Goal: Download file/media

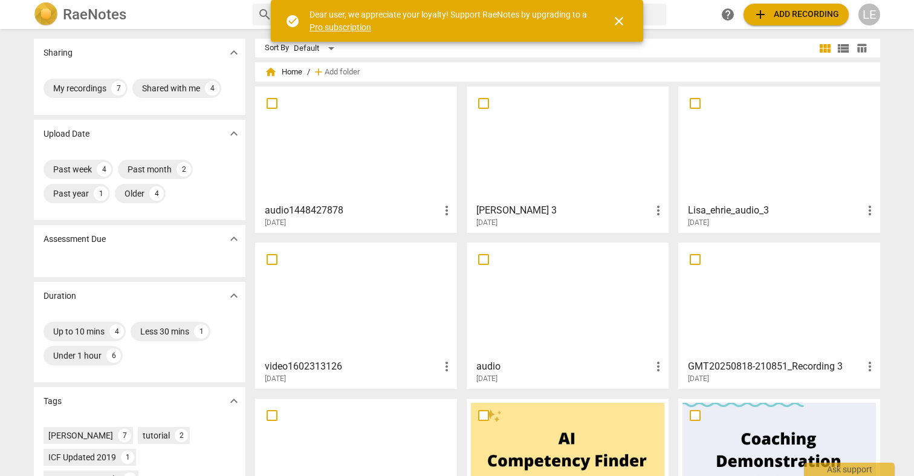
click at [308, 136] on div at bounding box center [355, 144] width 193 height 107
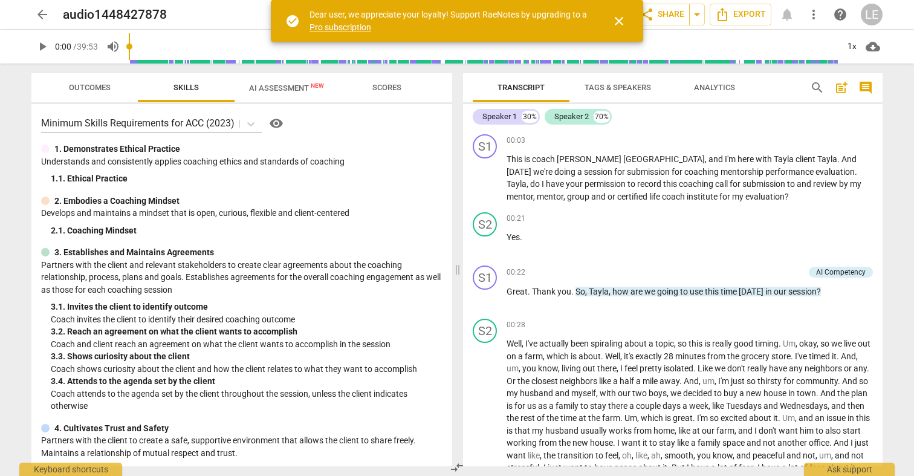
click at [528, 85] on span "Transcript" at bounding box center [520, 87] width 47 height 9
drag, startPoint x: 673, startPoint y: 10, endPoint x: 738, endPoint y: 15, distance: 65.5
click at [738, 15] on span "Export" at bounding box center [740, 14] width 51 height 15
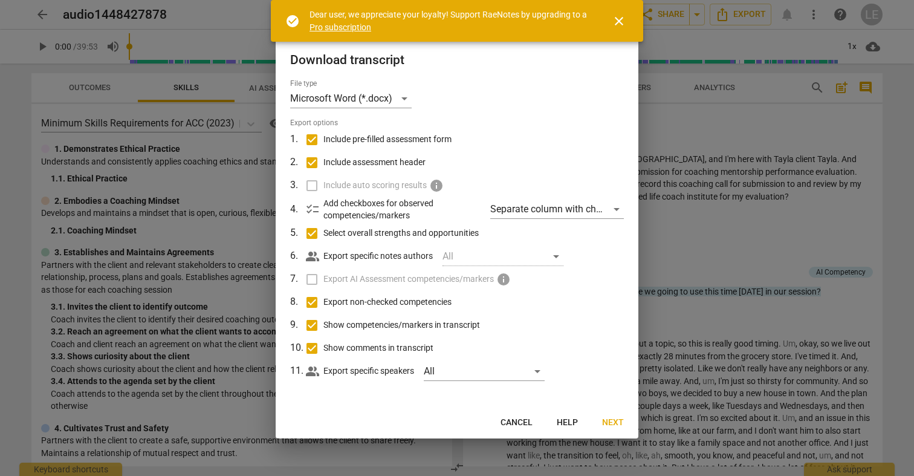
click at [677, 130] on div at bounding box center [457, 238] width 914 height 476
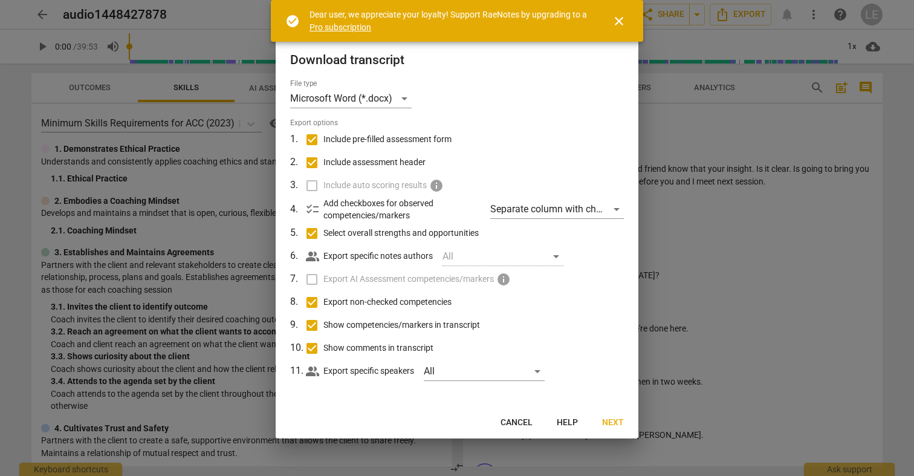
click at [616, 415] on button "Next" at bounding box center [612, 423] width 41 height 22
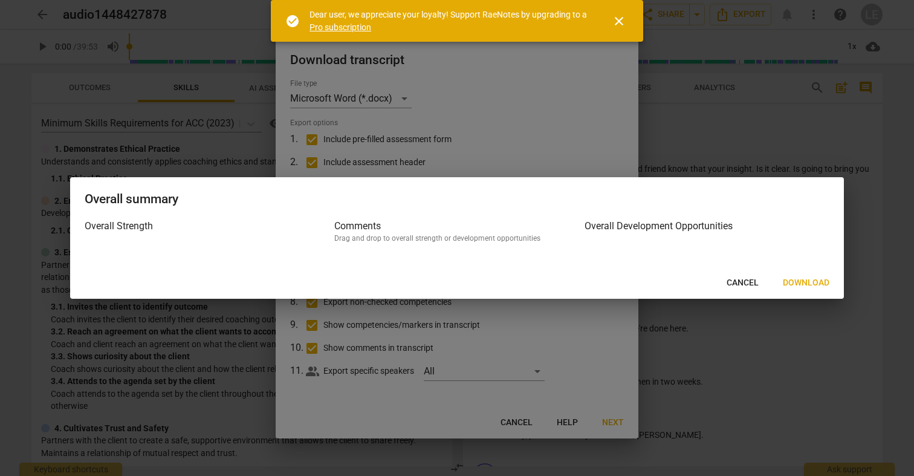
click at [792, 288] on button "Download" at bounding box center [806, 283] width 66 height 22
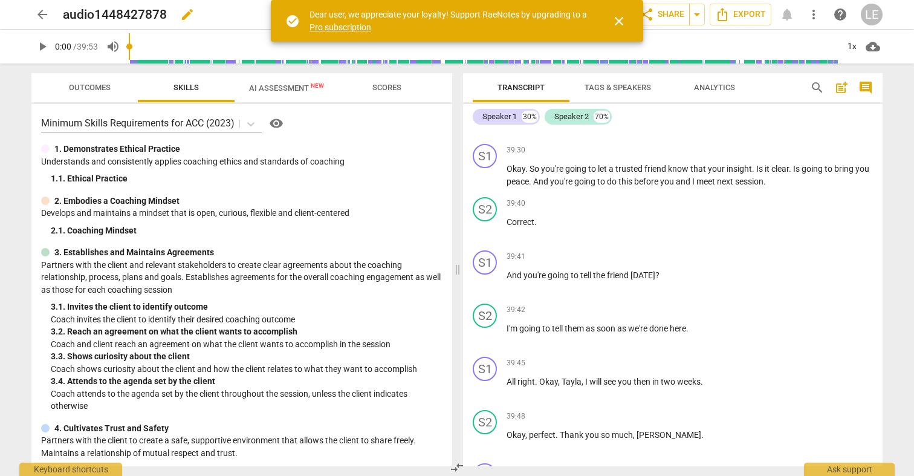
click at [248, 16] on div "audio1448427878 edit" at bounding box center [229, 15] width 332 height 22
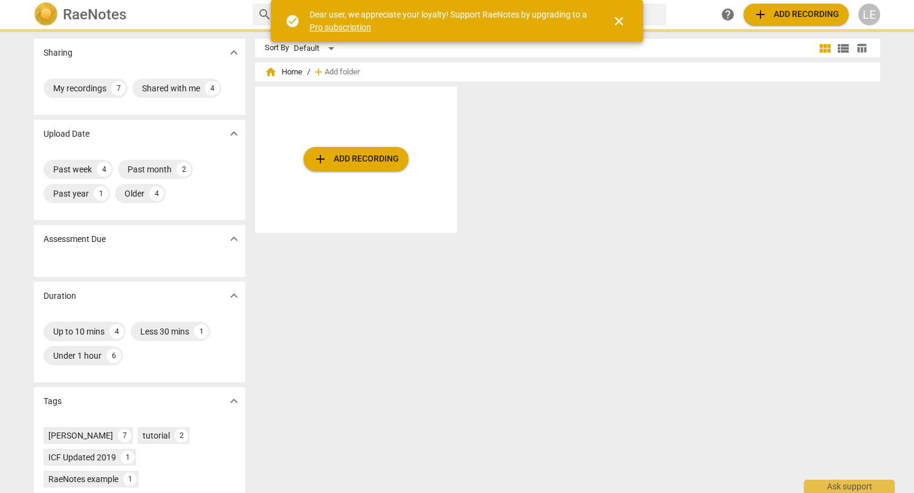
click at [170, 249] on div "Assessment Due expand_more" at bounding box center [140, 239] width 212 height 28
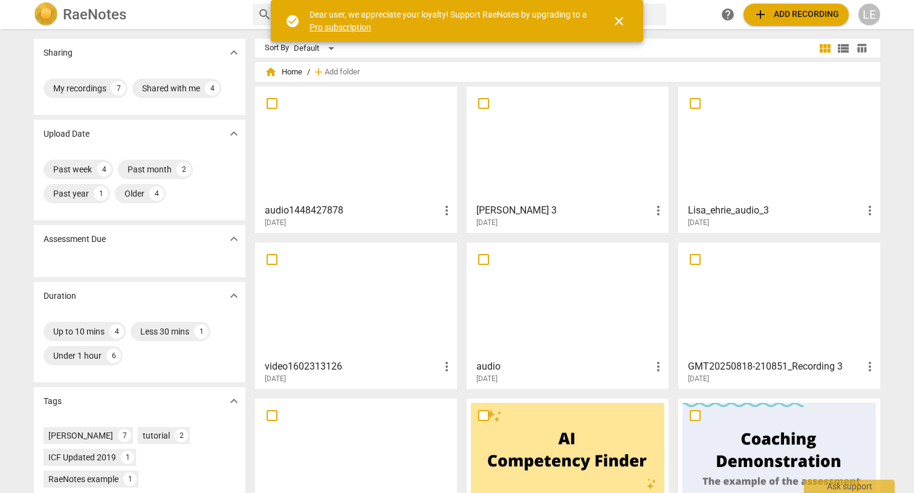
click at [319, 147] on div at bounding box center [355, 144] width 193 height 107
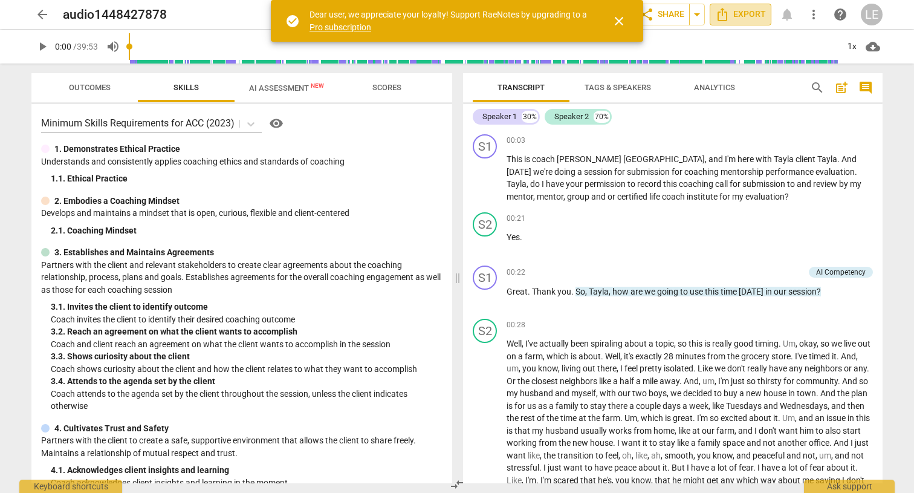
click at [742, 18] on span "Export" at bounding box center [740, 14] width 51 height 15
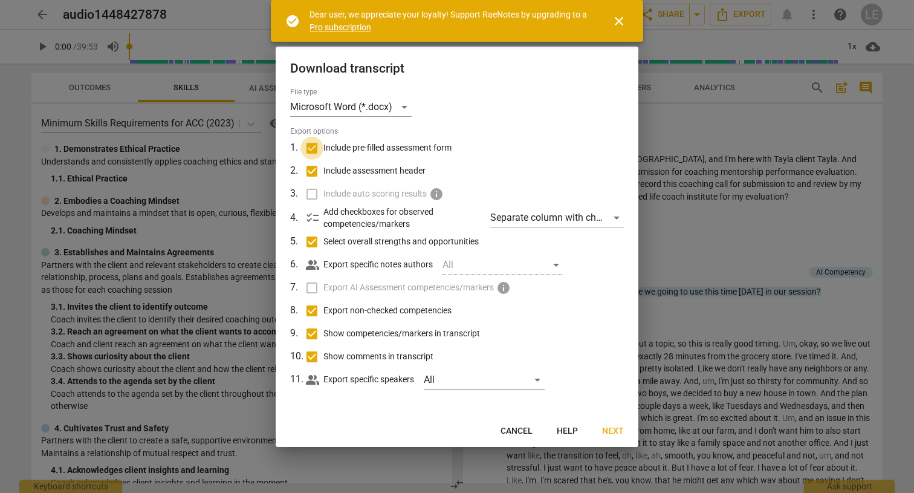
click at [316, 144] on input "Include pre-filled assessment form" at bounding box center [311, 148] width 23 height 23
checkbox input "false"
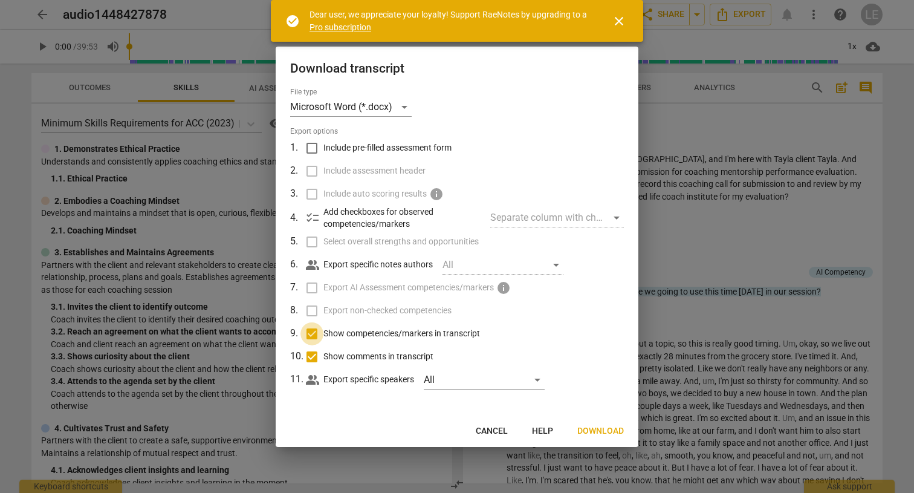
click at [311, 332] on input "Show competencies/markers in transcript" at bounding box center [311, 333] width 23 height 23
checkbox input "false"
click at [312, 357] on input "Show comments in transcript" at bounding box center [311, 356] width 23 height 23
checkbox input "false"
click at [598, 425] on span "Download" at bounding box center [600, 431] width 47 height 12
